Goal: Find specific page/section: Find specific page/section

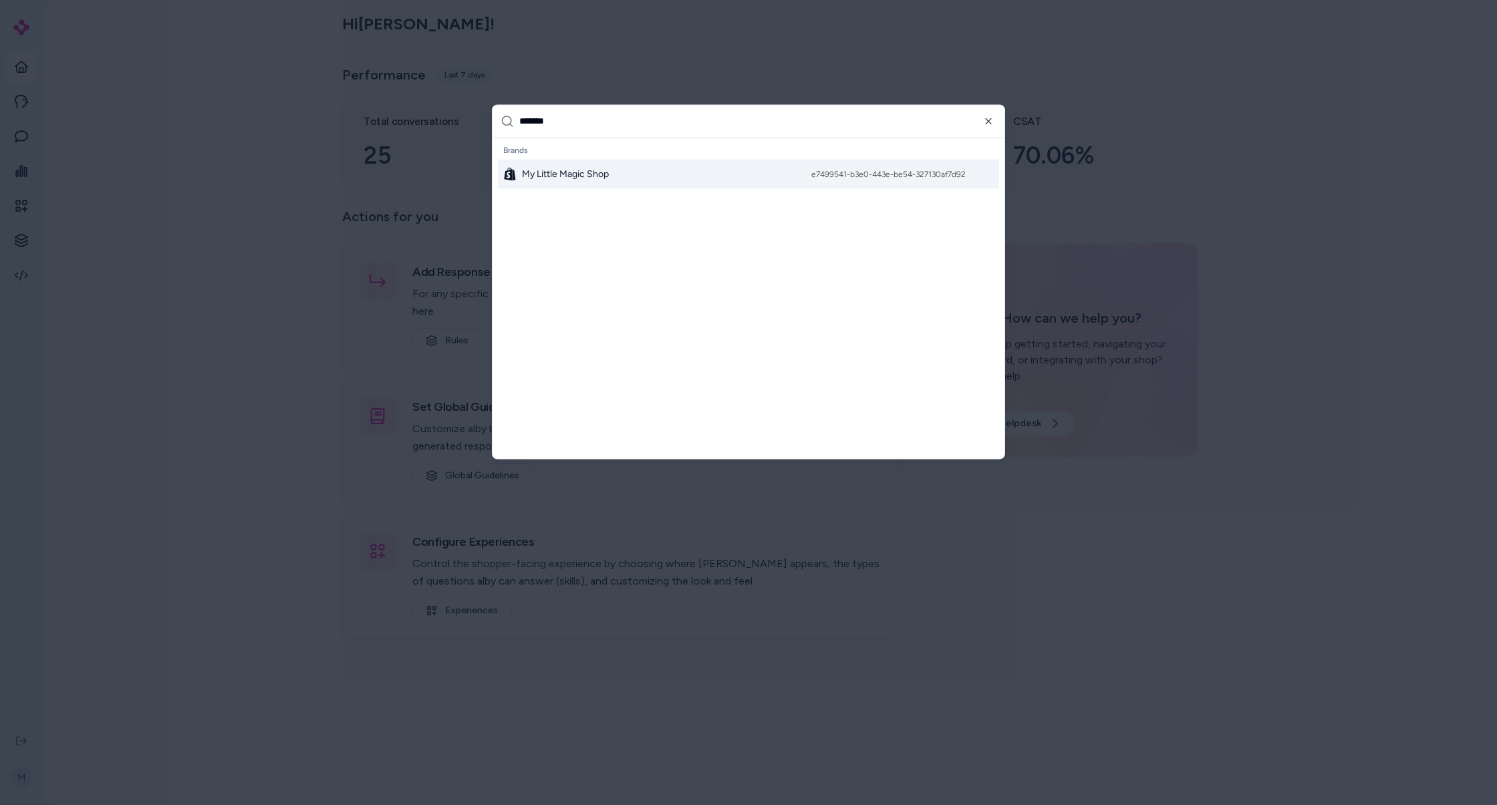
type input "*******"
click at [662, 162] on div "My Little Magic Shop e7499541-b3e0-443e-be54-327130af7d92" at bounding box center [748, 173] width 501 height 29
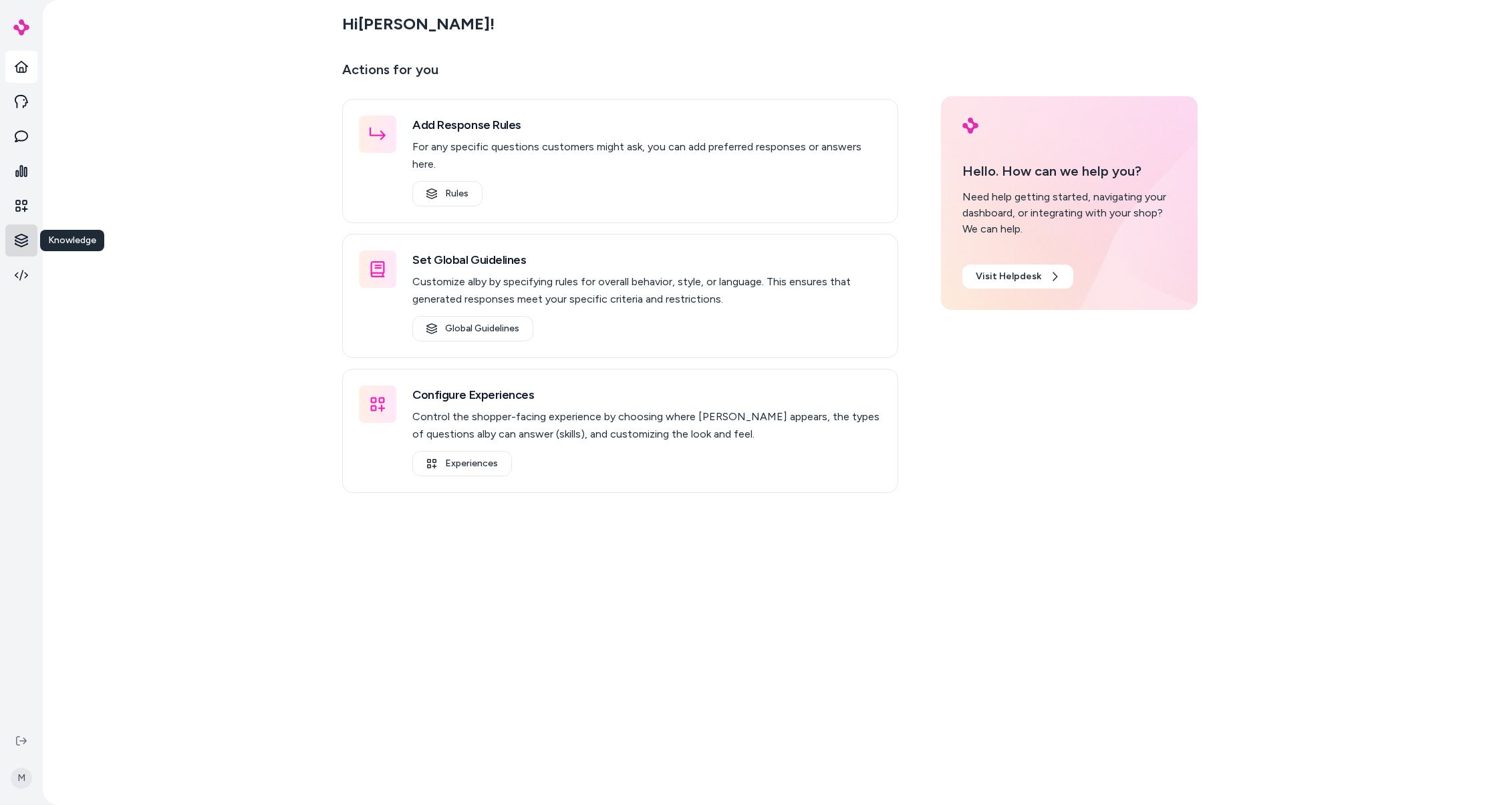
click at [25, 239] on html "Knowledge Knowledge M Hi [PERSON_NAME] ! Actions for you Add Response Rules For…" at bounding box center [748, 402] width 1497 height 805
click at [65, 237] on p "Products" at bounding box center [74, 239] width 38 height 13
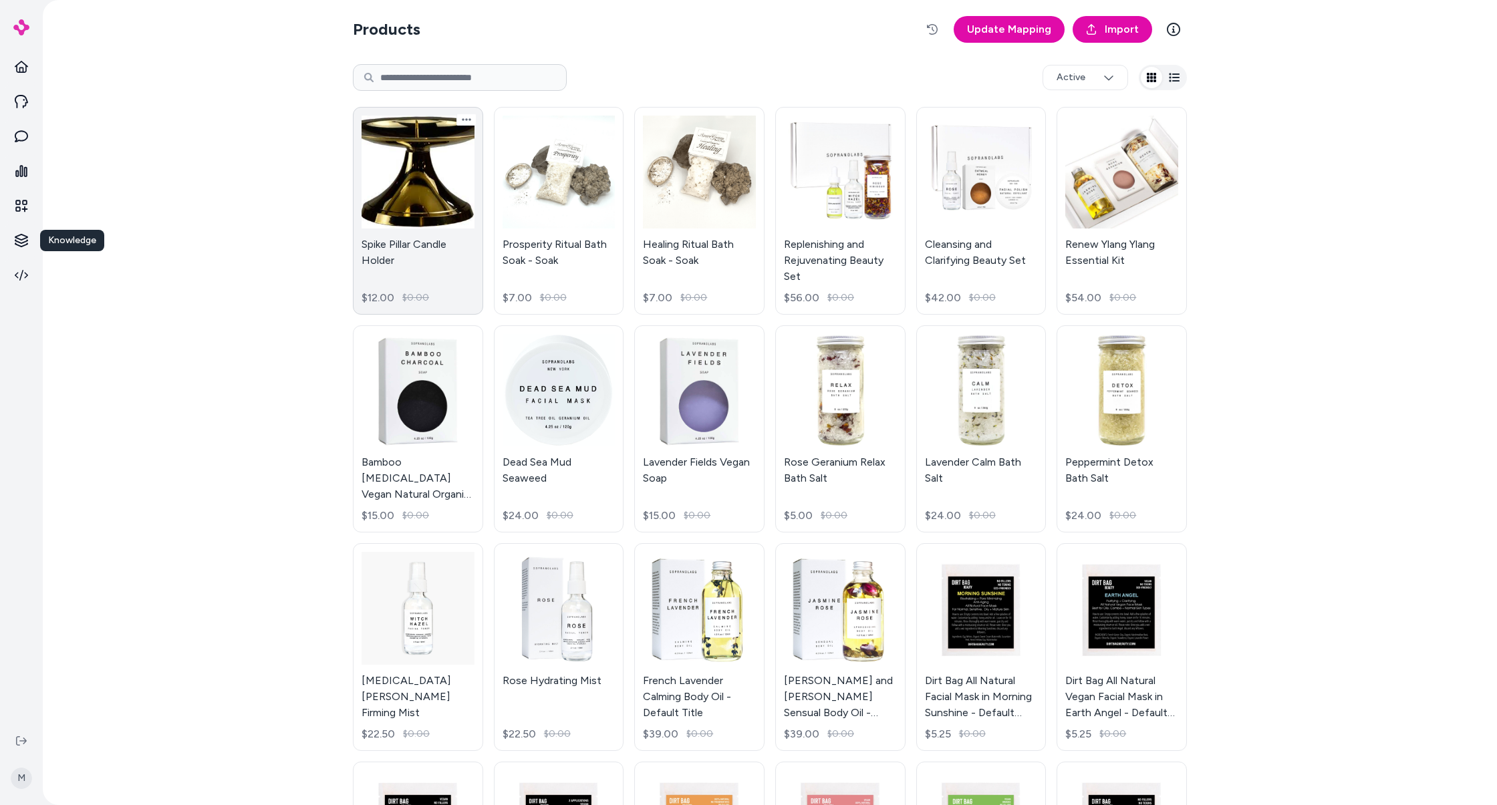
click at [441, 243] on link "Spike Pillar Candle Holder $12.00 $0.00" at bounding box center [418, 211] width 130 height 208
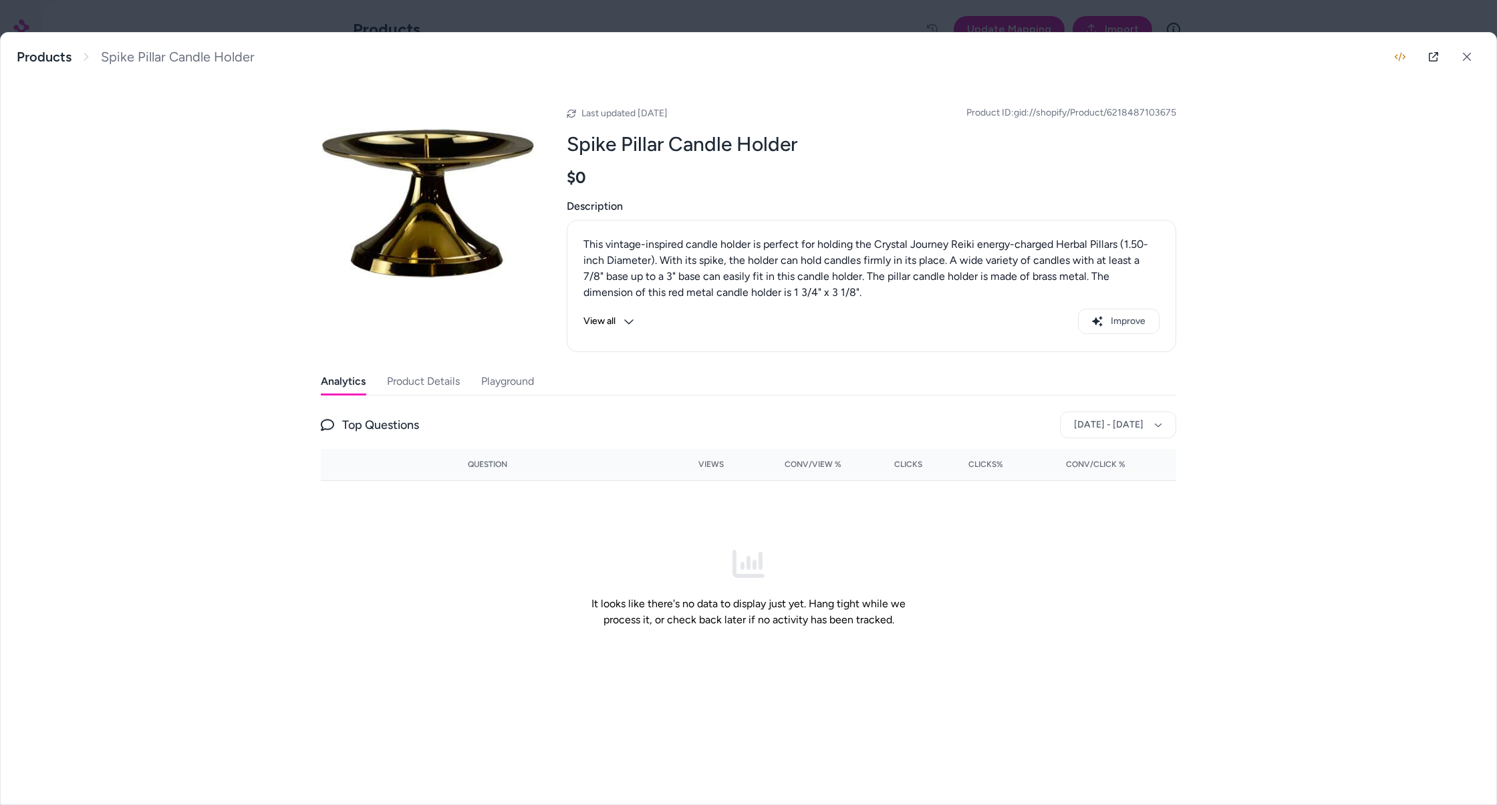
click at [426, 368] on button "Product Details" at bounding box center [423, 381] width 73 height 27
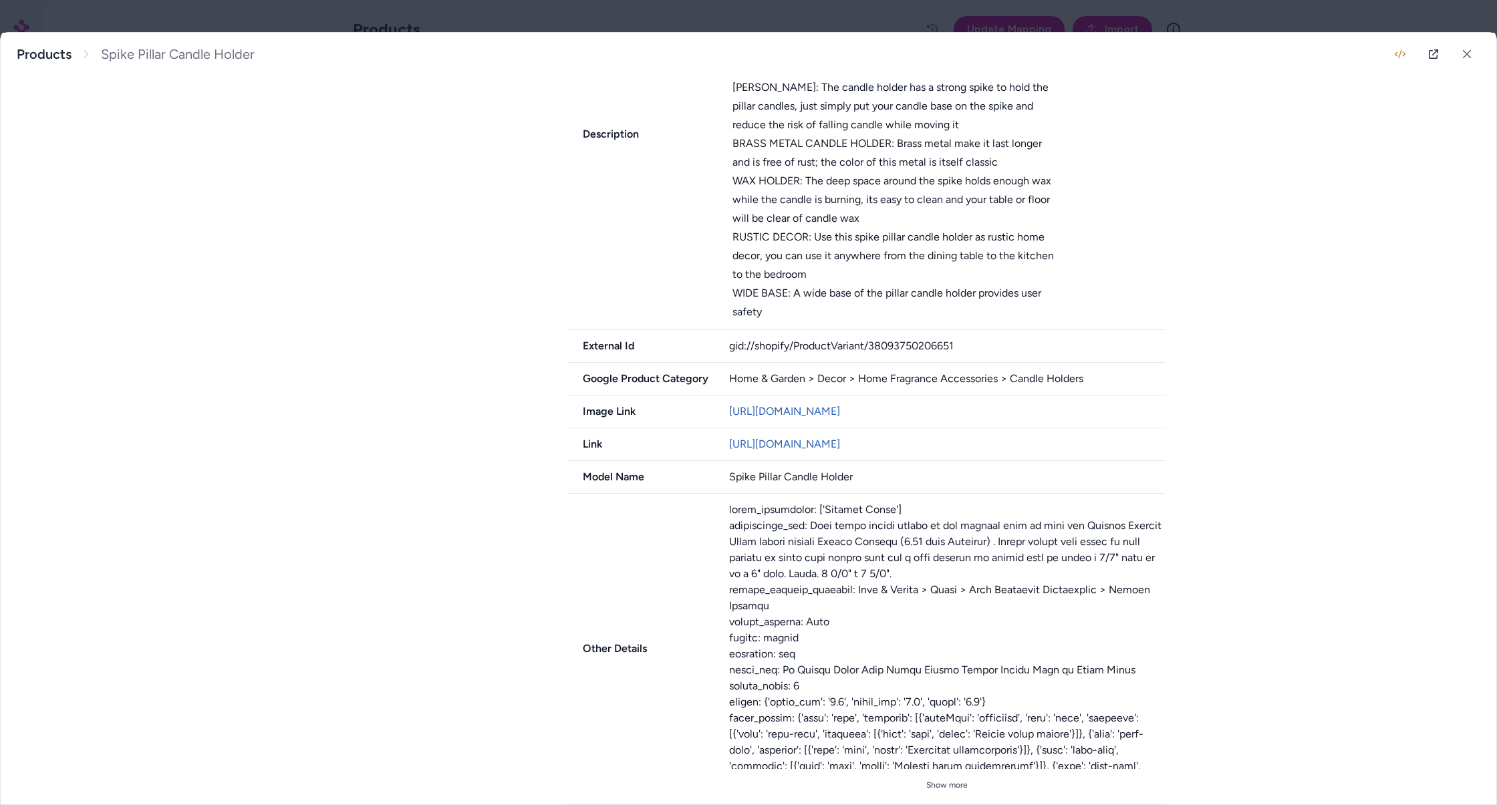
scroll to position [772, 0]
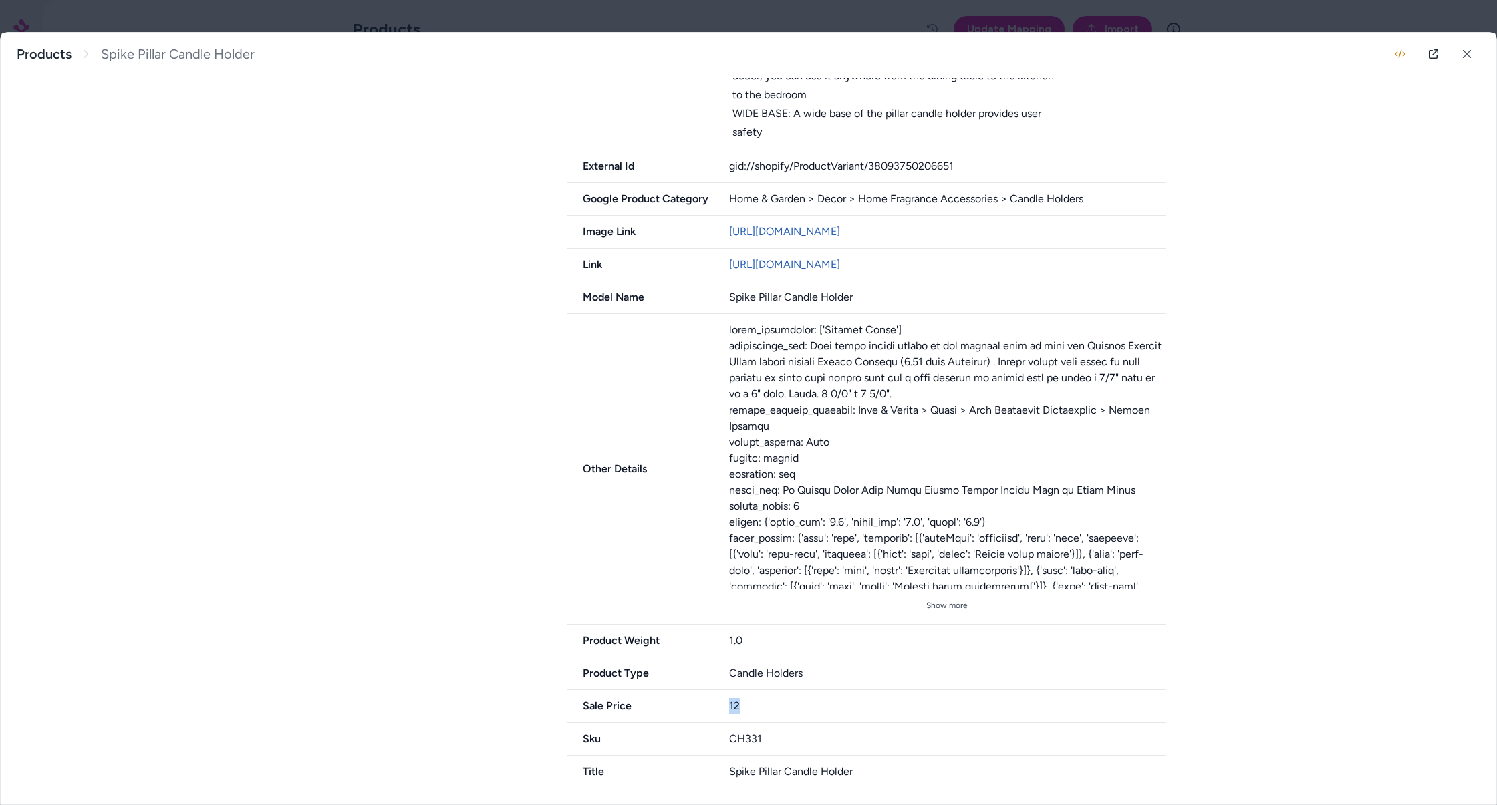
drag, startPoint x: 746, startPoint y: 703, endPoint x: 680, endPoint y: 701, distance: 65.6
click at [680, 701] on div "Sale Price 12" at bounding box center [866, 707] width 599 height 33
click at [680, 701] on span "Sale Price" at bounding box center [640, 707] width 146 height 16
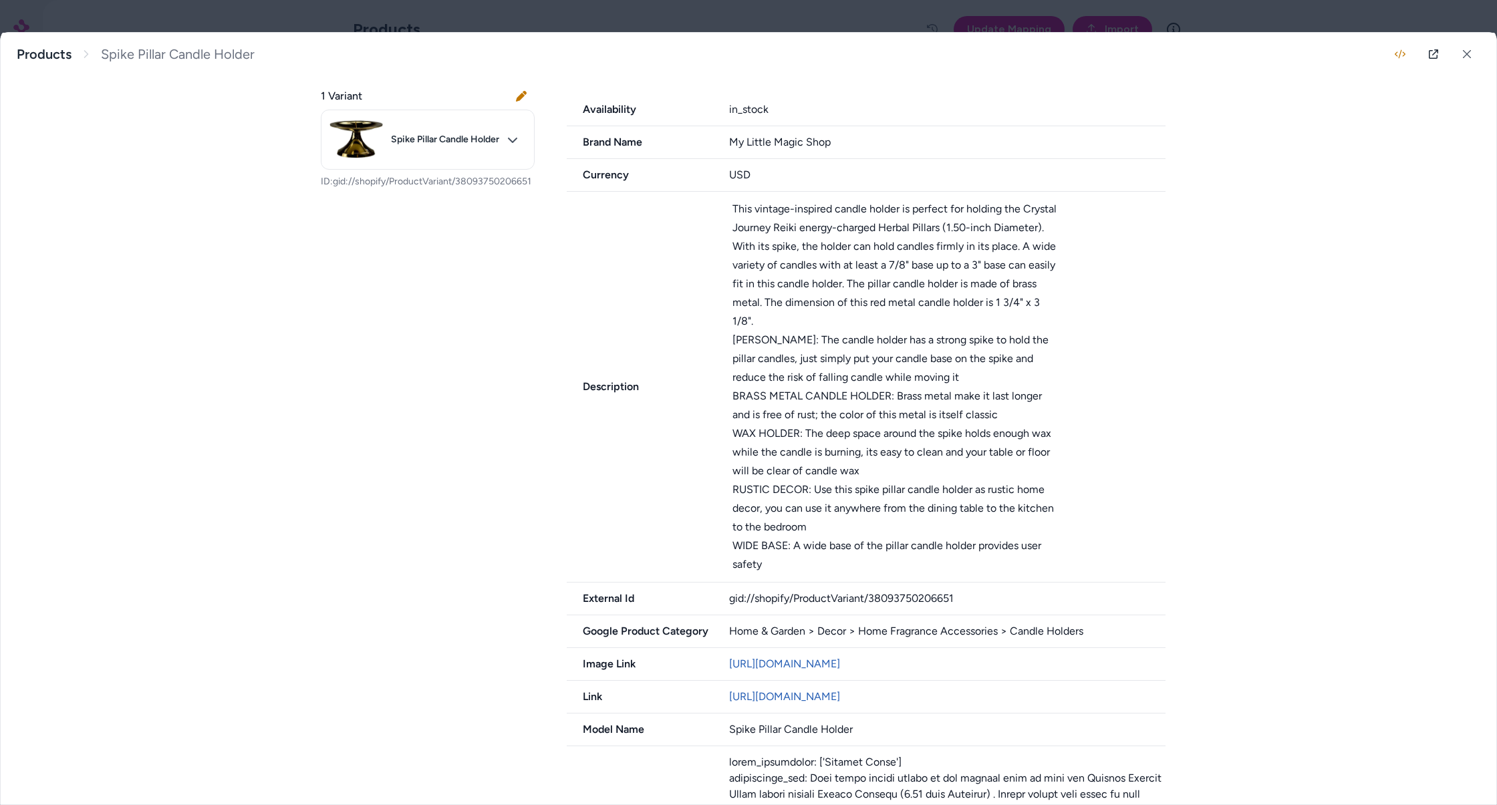
scroll to position [473, 0]
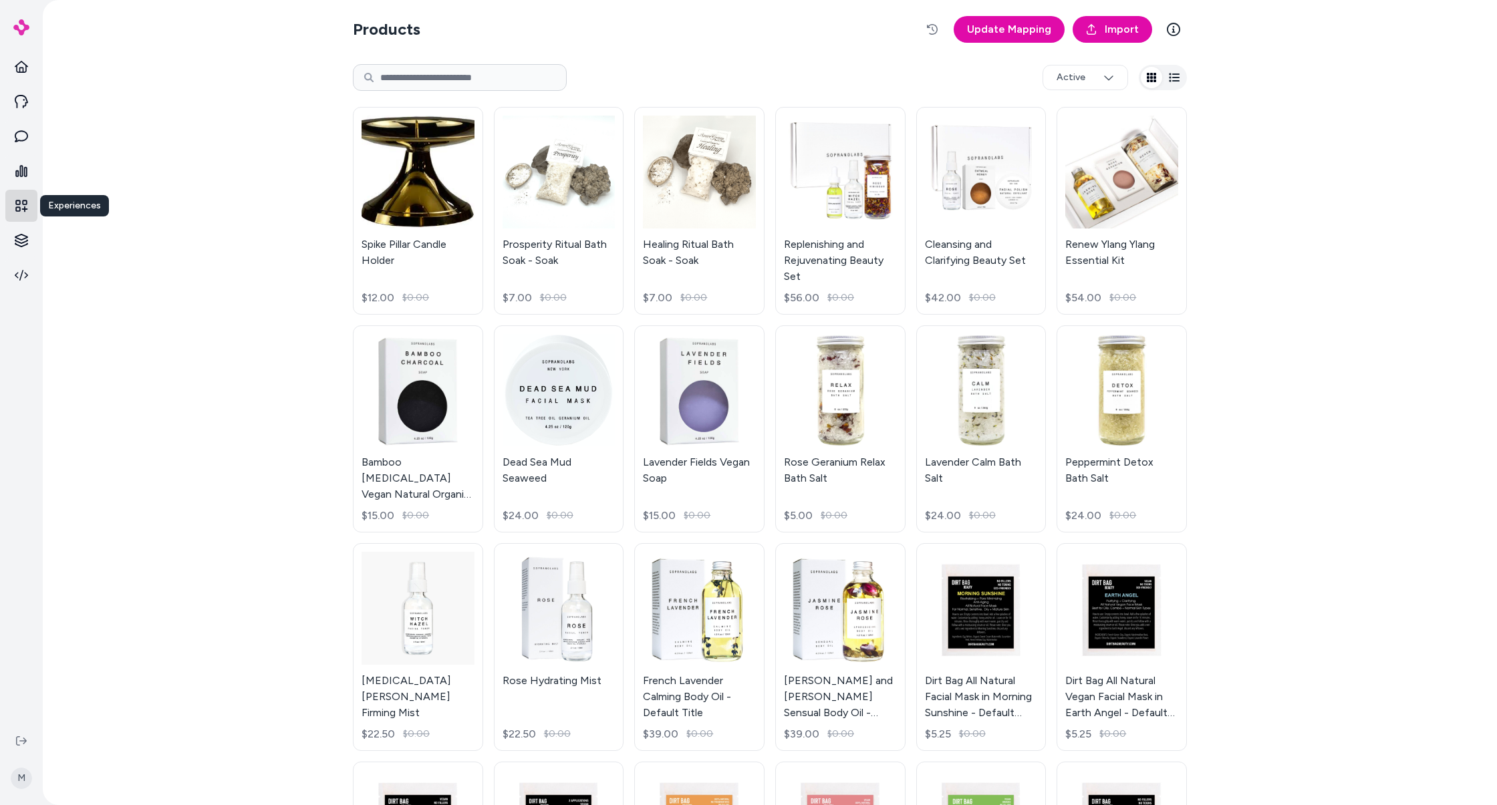
click at [25, 213] on link at bounding box center [21, 206] width 32 height 32
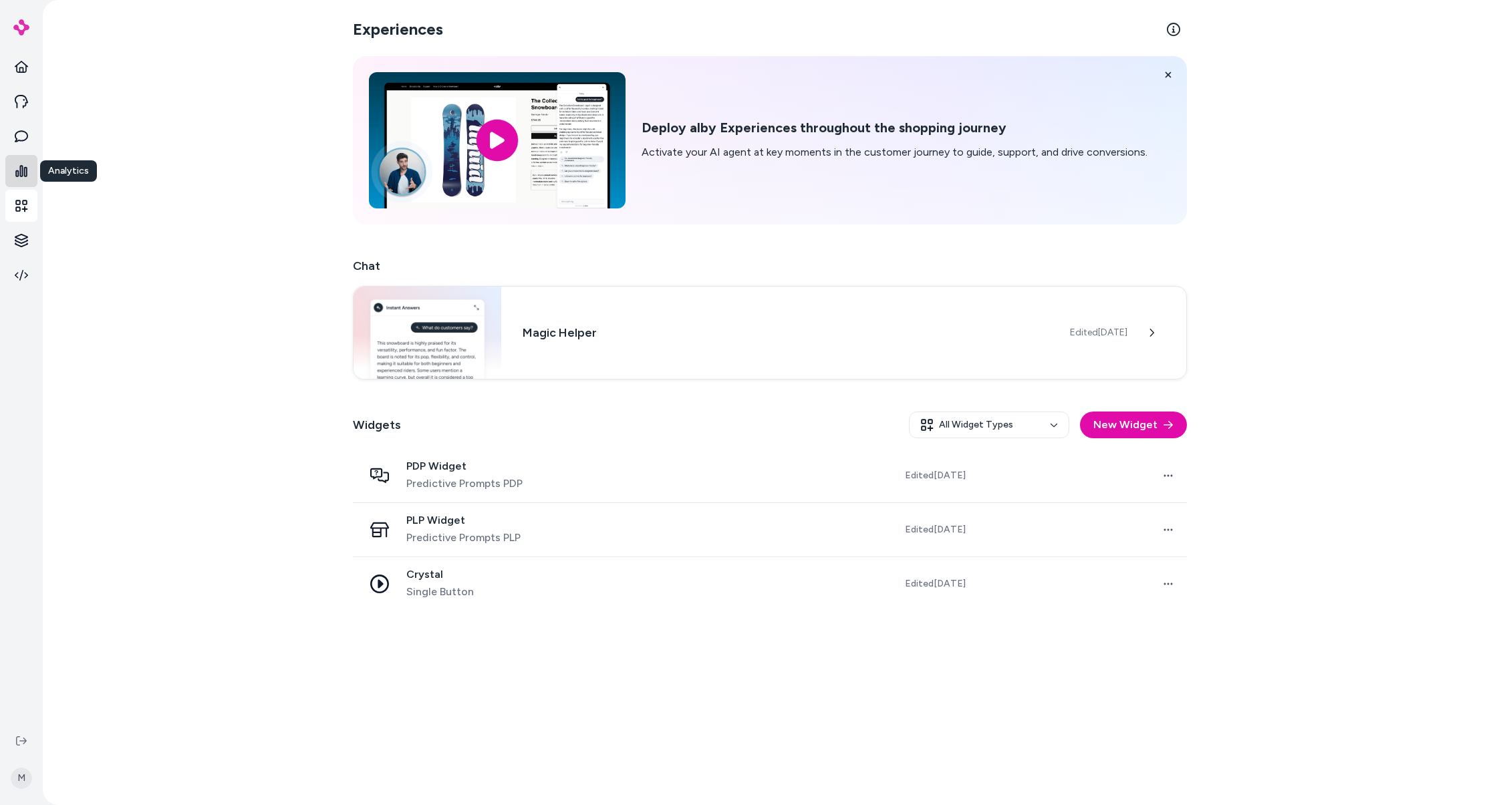
click at [25, 178] on link at bounding box center [21, 171] width 32 height 32
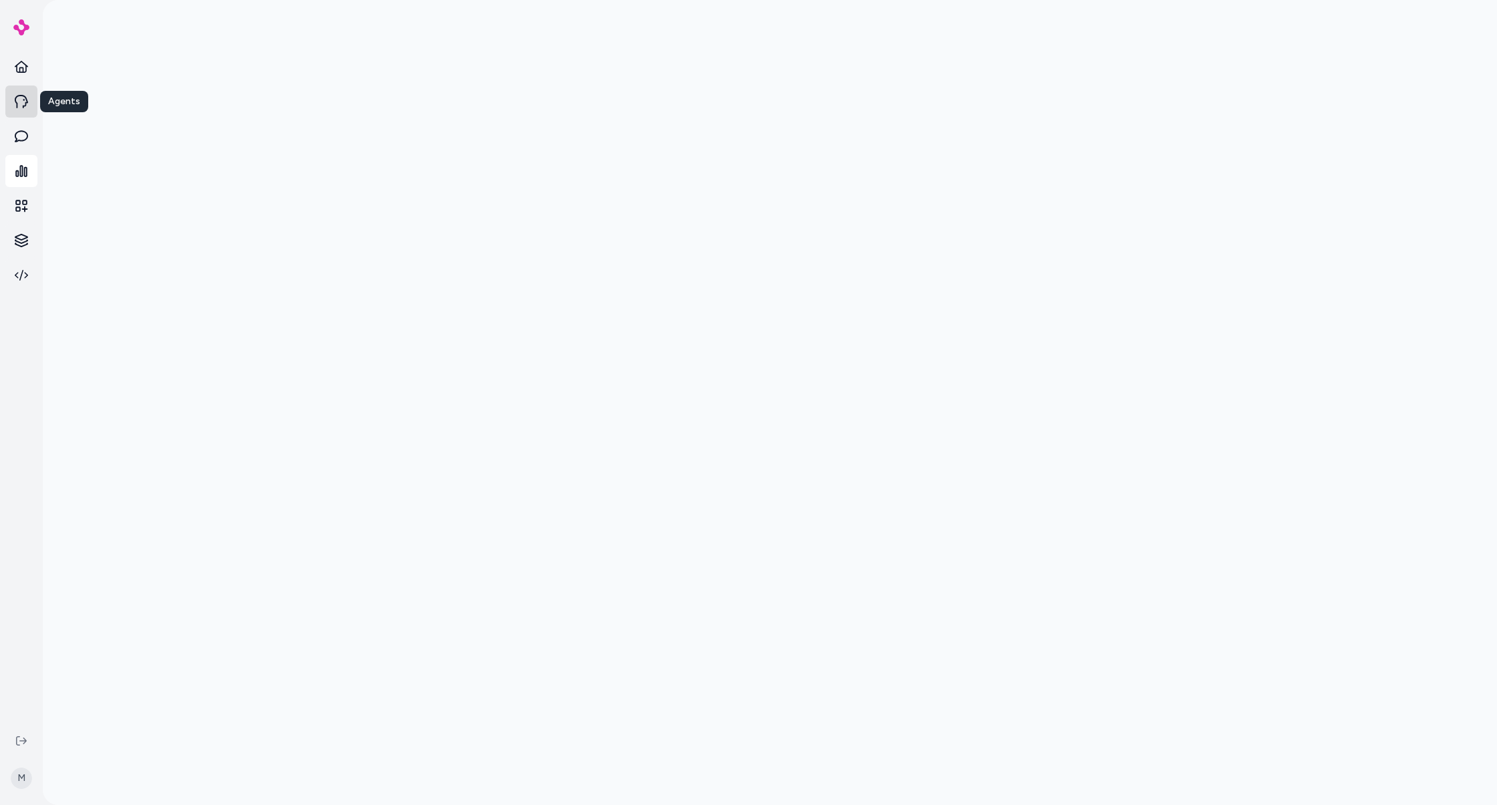
click at [17, 113] on link at bounding box center [21, 102] width 32 height 32
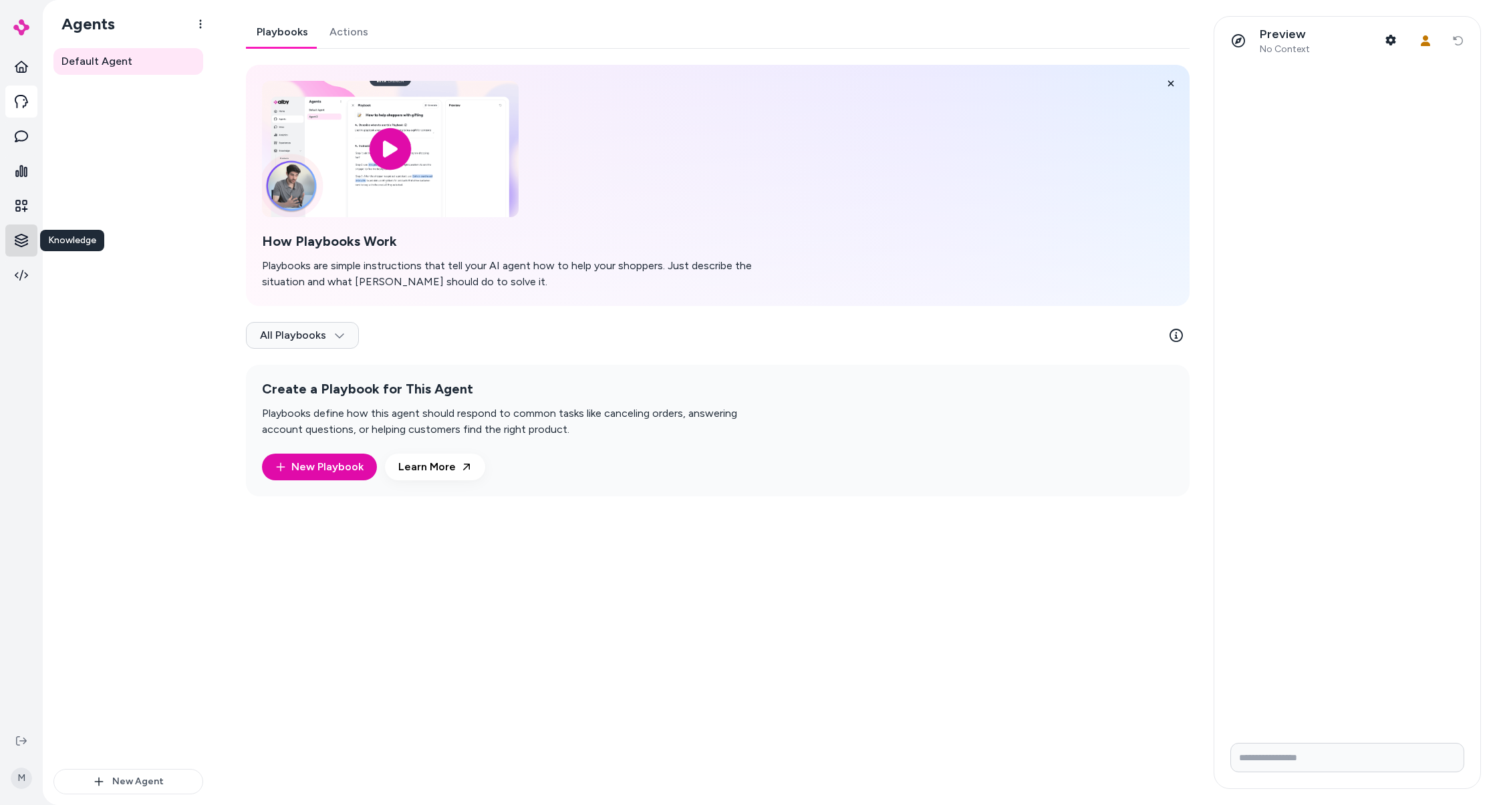
click at [14, 245] on html "Knowledge Knowledge M Agents Default Agent New Agent Default Agent Playbooks Ac…" at bounding box center [748, 402] width 1497 height 805
click at [100, 276] on link "Rules" at bounding box center [93, 288] width 97 height 24
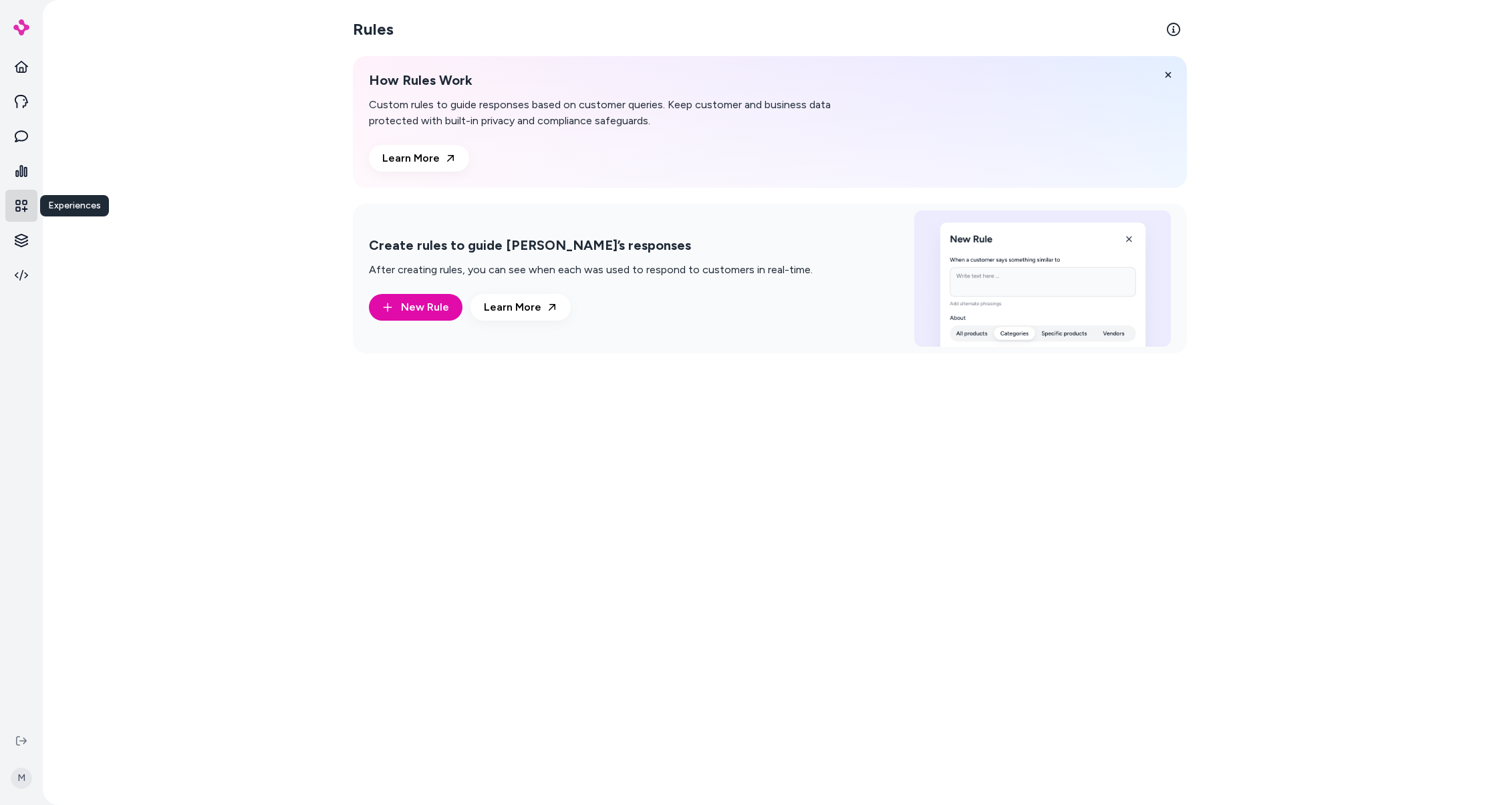
click at [17, 209] on icon at bounding box center [21, 205] width 13 height 13
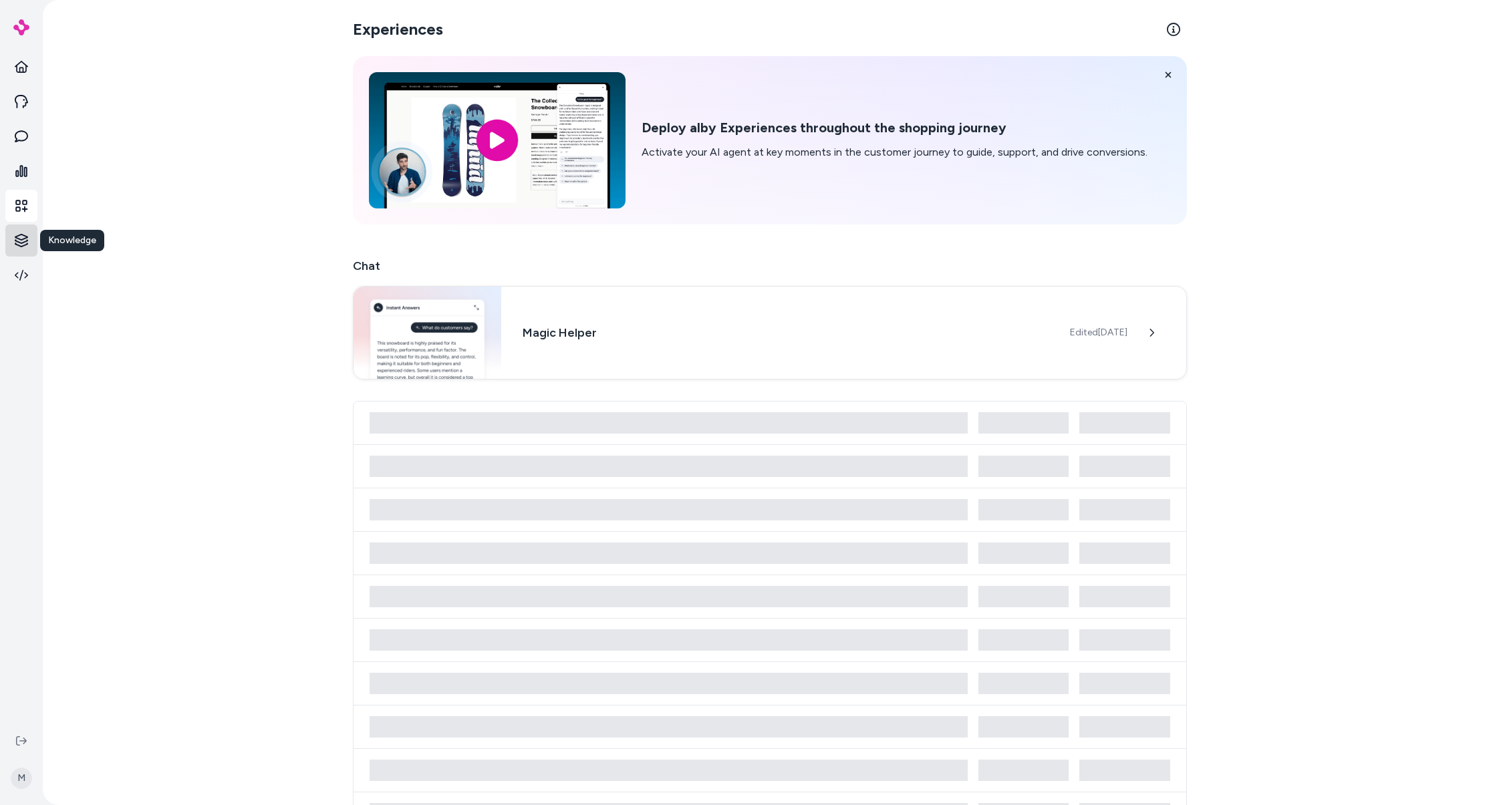
click at [29, 238] on html "Knowledge Knowledge M Experiences Deploy alby Experiences throughout the shoppi…" at bounding box center [748, 402] width 1497 height 805
click at [23, 205] on html "M Experiences Deploy alby Experiences throughout the shopping journey Activate …" at bounding box center [748, 402] width 1497 height 805
click at [25, 203] on icon at bounding box center [21, 205] width 13 height 13
drag, startPoint x: 23, startPoint y: 104, endPoint x: 23, endPoint y: 96, distance: 8.0
click at [23, 104] on icon at bounding box center [21, 101] width 13 height 13
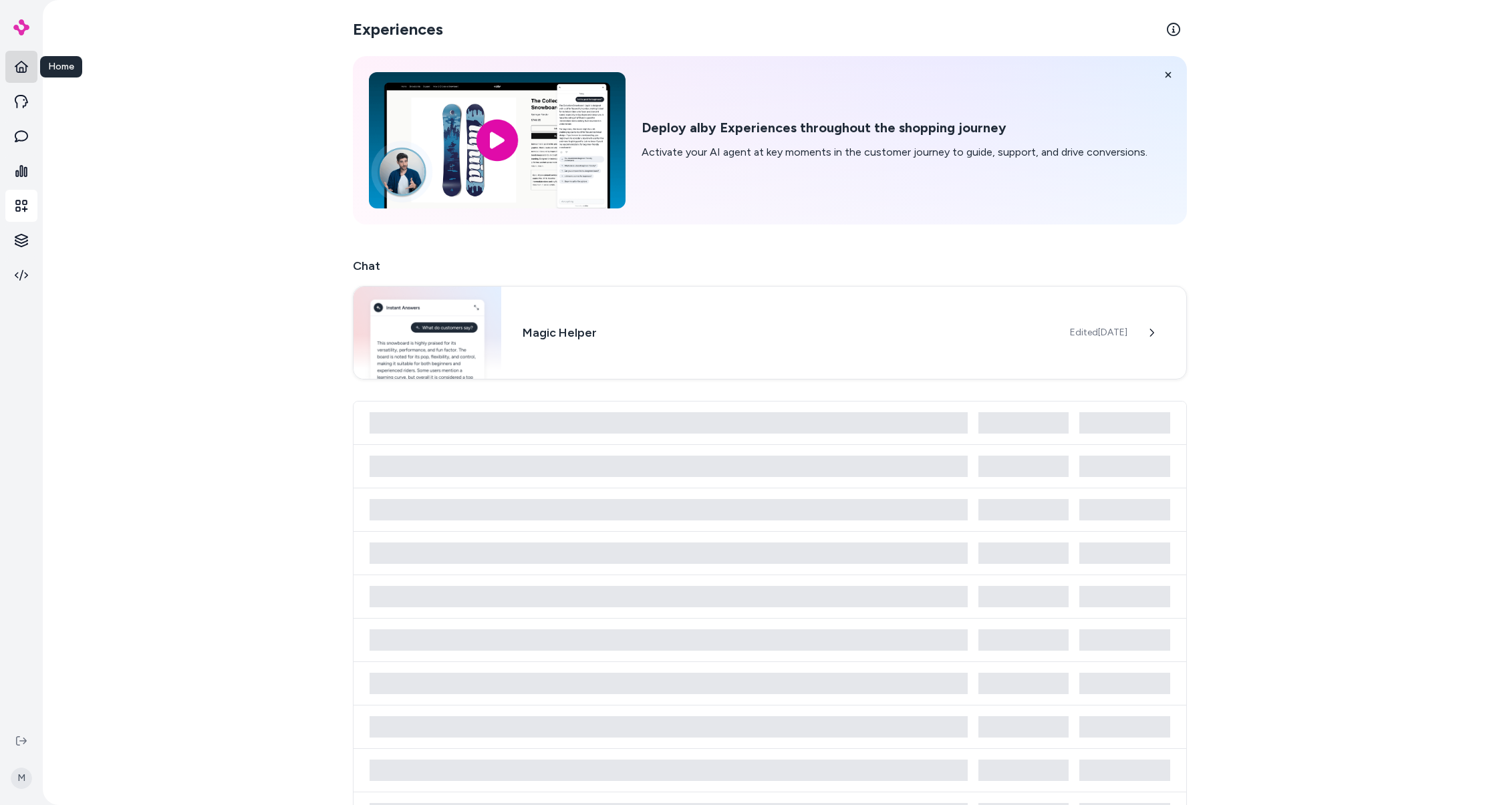
click at [23, 76] on link at bounding box center [21, 67] width 32 height 32
click at [24, 74] on link at bounding box center [21, 67] width 32 height 32
